Goal: Transaction & Acquisition: Obtain resource

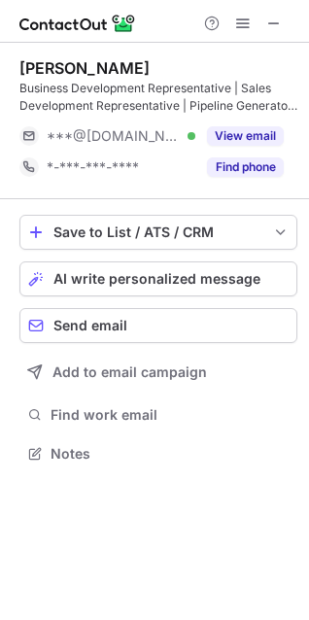
scroll to position [440, 309]
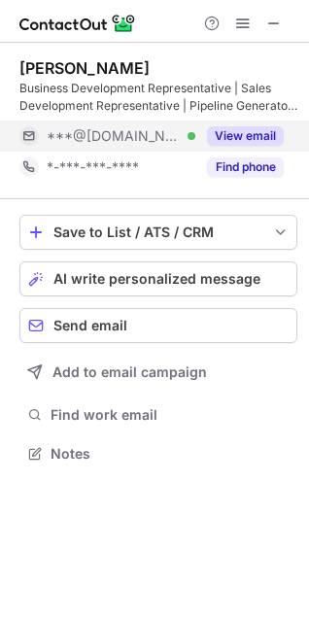
click at [257, 130] on button "View email" at bounding box center [245, 135] width 77 height 19
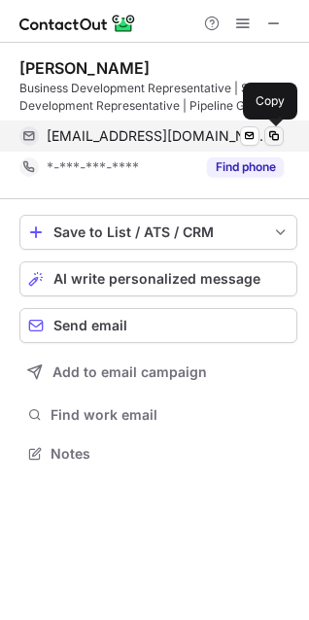
click at [271, 138] on span at bounding box center [274, 136] width 16 height 16
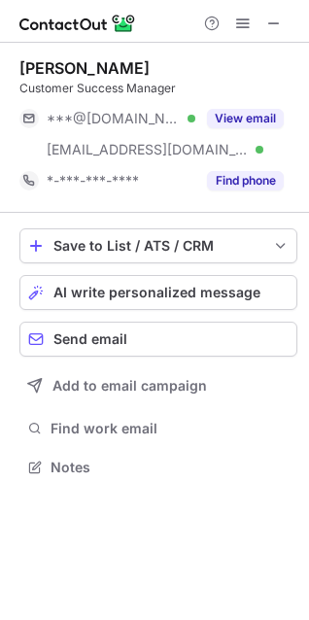
scroll to position [454, 309]
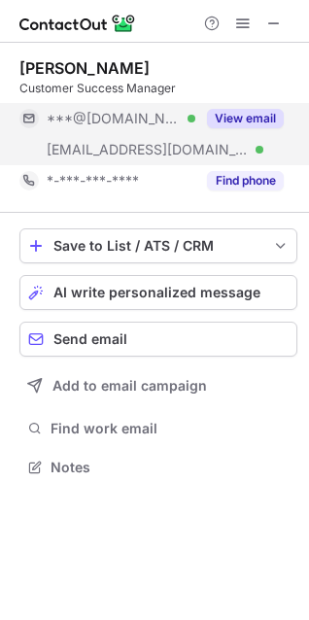
click at [237, 125] on button "View email" at bounding box center [245, 118] width 77 height 19
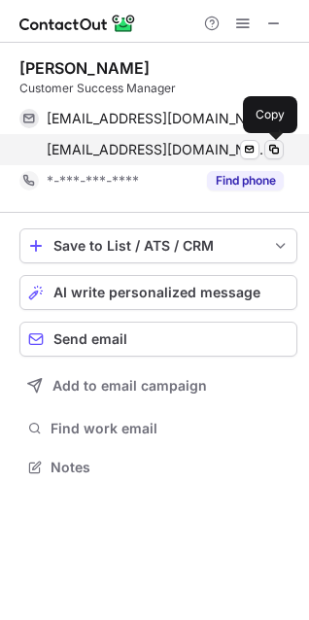
click at [276, 149] on span at bounding box center [274, 150] width 16 height 16
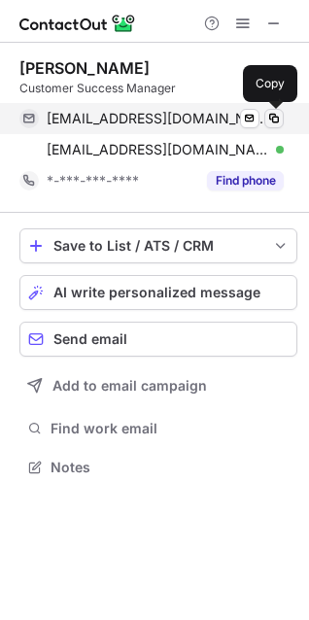
click at [278, 119] on span at bounding box center [274, 119] width 16 height 16
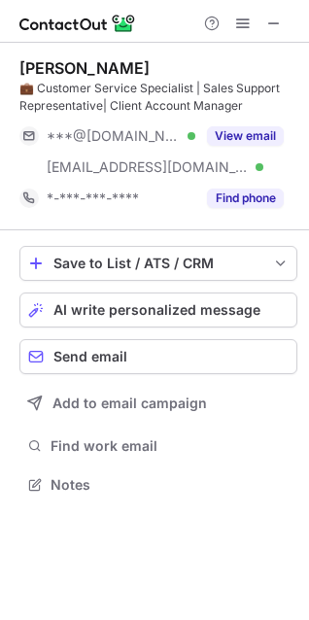
scroll to position [472, 309]
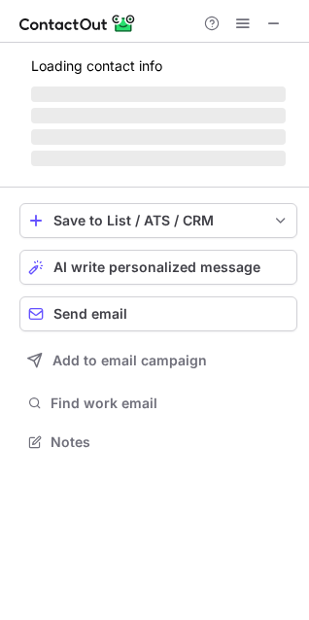
scroll to position [454, 309]
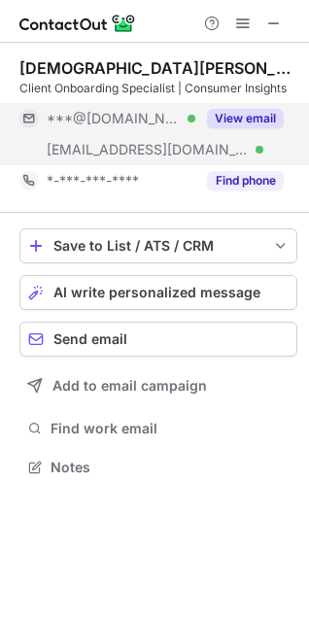
click at [253, 111] on button "View email" at bounding box center [245, 118] width 77 height 19
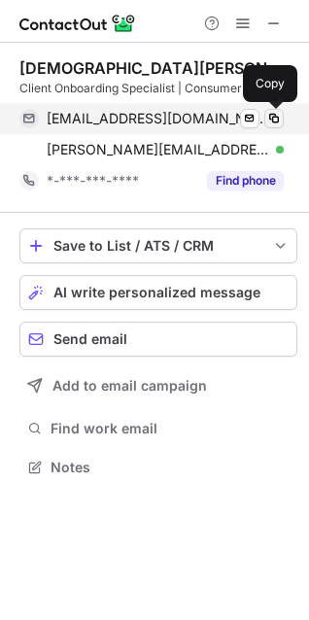
click at [281, 116] on span at bounding box center [274, 119] width 16 height 16
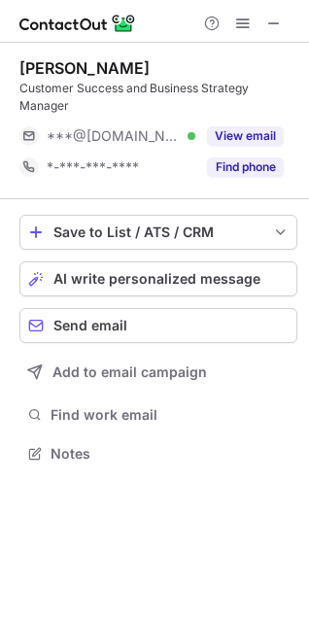
scroll to position [440, 309]
click at [282, 20] on button at bounding box center [274, 23] width 23 height 23
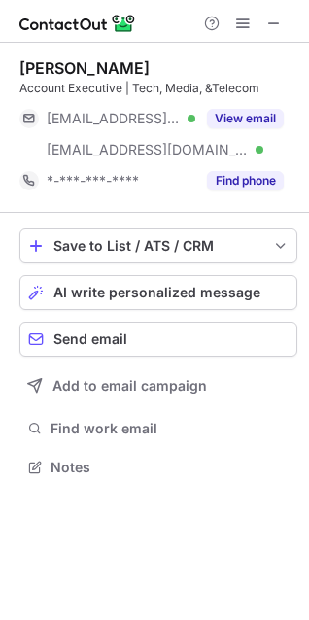
scroll to position [454, 309]
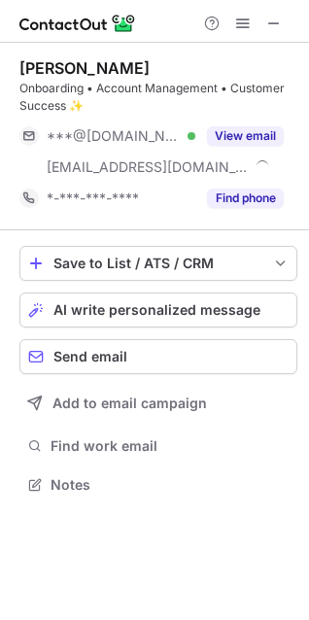
scroll to position [472, 309]
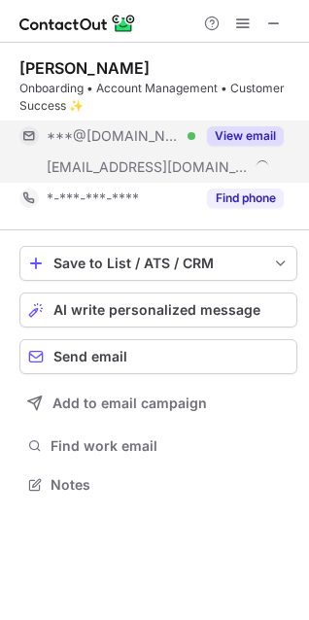
click at [276, 135] on button "View email" at bounding box center [245, 135] width 77 height 19
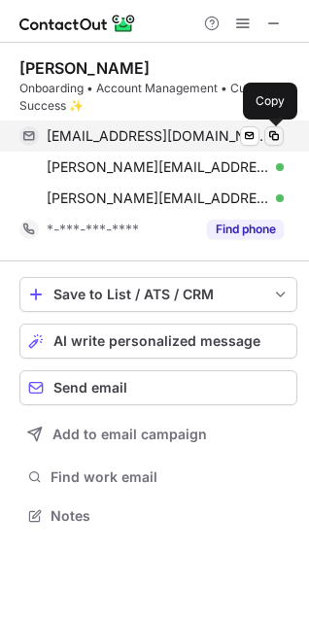
click at [274, 133] on span at bounding box center [274, 136] width 16 height 16
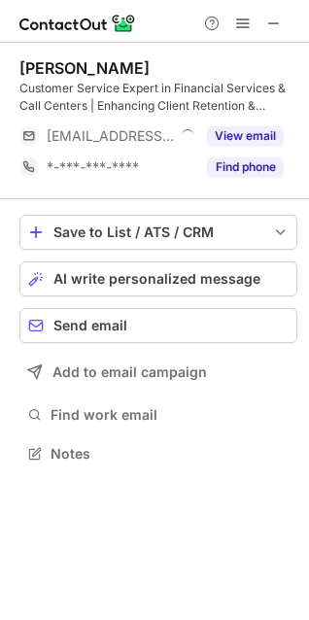
scroll to position [440, 309]
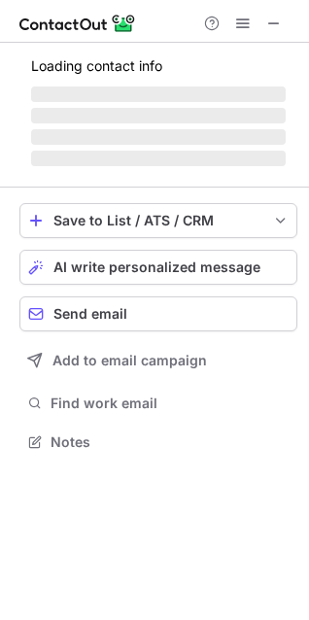
scroll to position [440, 309]
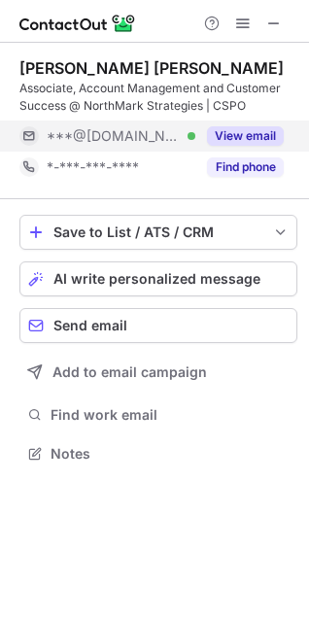
click at [281, 130] on button "View email" at bounding box center [245, 135] width 77 height 19
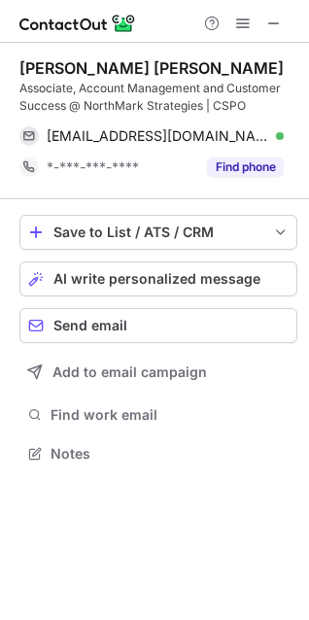
scroll to position [10, 10]
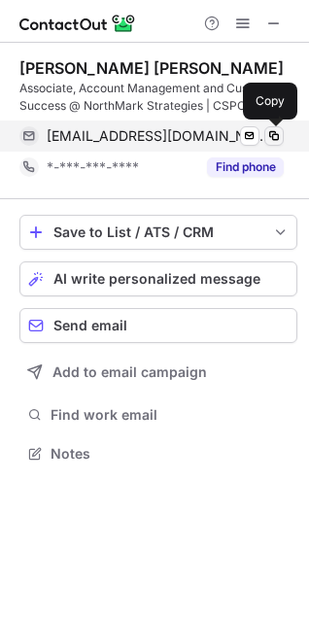
click at [268, 134] on span at bounding box center [274, 136] width 16 height 16
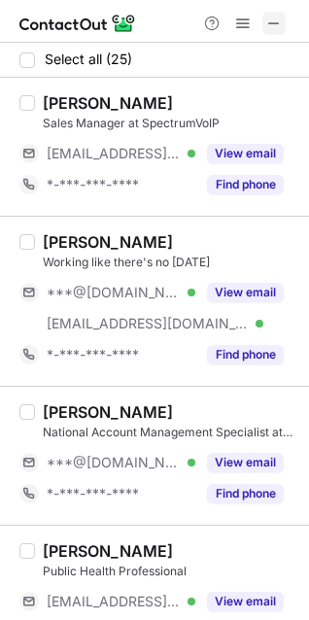
click at [281, 21] on span at bounding box center [274, 24] width 16 height 16
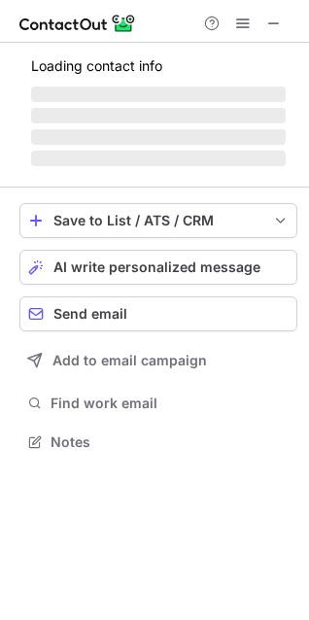
scroll to position [440, 309]
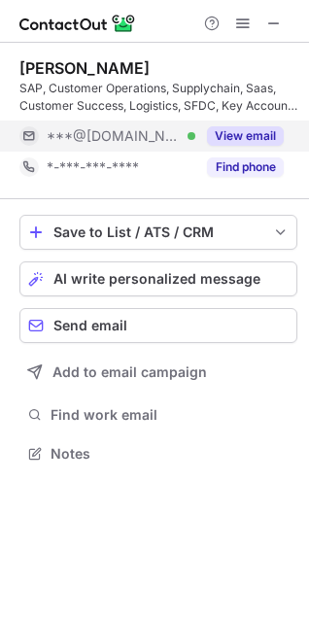
click at [237, 129] on button "View email" at bounding box center [245, 135] width 77 height 19
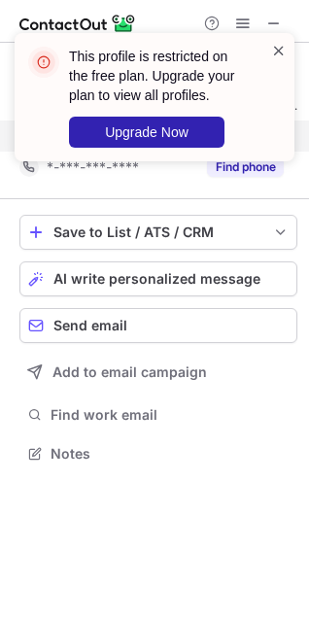
click at [275, 53] on span at bounding box center [279, 50] width 16 height 19
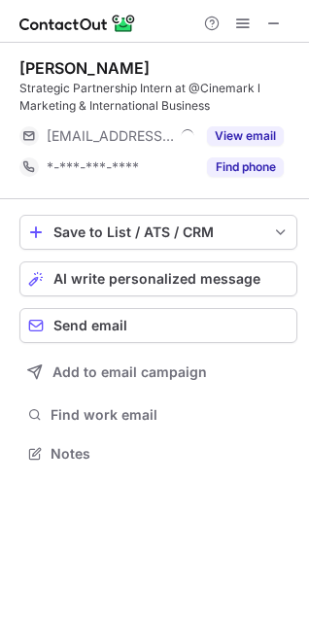
scroll to position [440, 309]
click at [280, 23] on span at bounding box center [274, 24] width 16 height 16
